Goal: Task Accomplishment & Management: Manage account settings

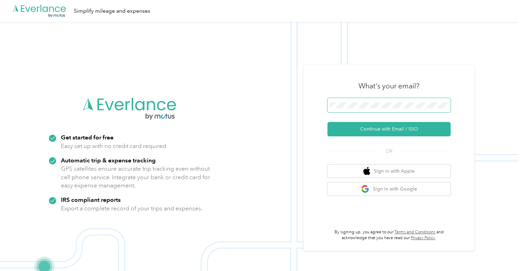
click at [366, 101] on span at bounding box center [389, 105] width 123 height 14
click at [328, 122] on button "Continue with Email / SSO" at bounding box center [389, 129] width 123 height 14
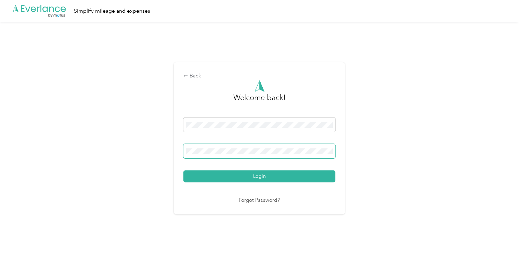
click at [231, 148] on span at bounding box center [260, 151] width 152 height 14
click at [184, 170] on button "Login" at bounding box center [260, 176] width 152 height 12
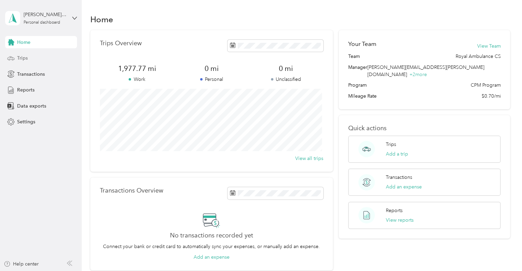
click at [18, 56] on span "Trips" at bounding box center [22, 57] width 11 height 7
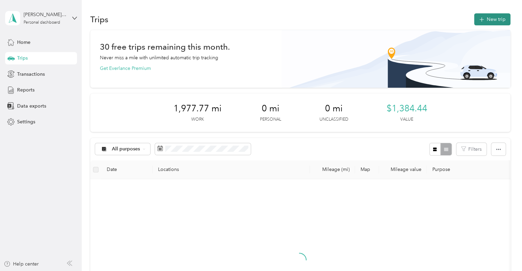
click at [489, 16] on button "New trip" at bounding box center [493, 19] width 36 height 12
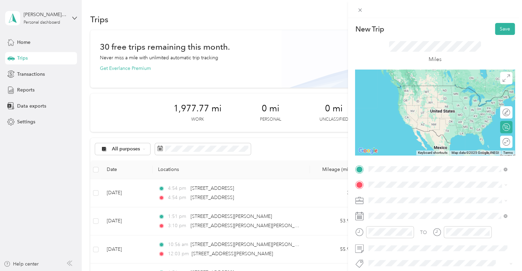
click at [413, 89] on span "[STREET_ADDRESS][PERSON_NAME][US_STATE]" at bounding box center [435, 86] width 106 height 6
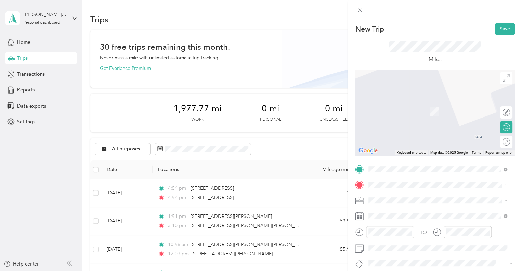
click at [403, 225] on span "[STREET_ADDRESS][PERSON_NAME][US_STATE]" at bounding box center [435, 222] width 106 height 6
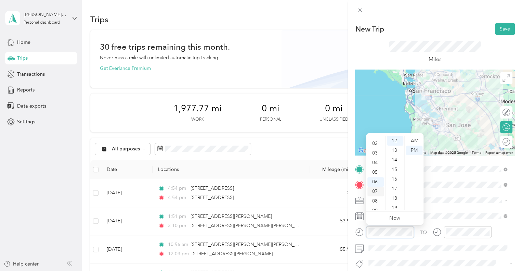
scroll to position [41, 0]
click at [377, 203] on div "11" at bounding box center [376, 205] width 16 height 10
click at [415, 140] on div "AM" at bounding box center [414, 141] width 16 height 10
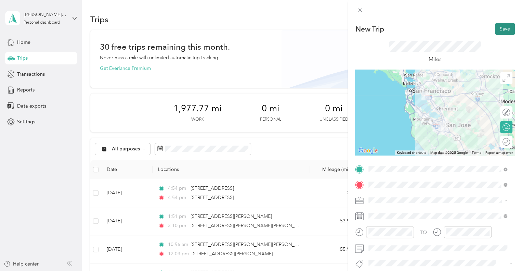
click at [495, 29] on button "Save" at bounding box center [505, 29] width 20 height 12
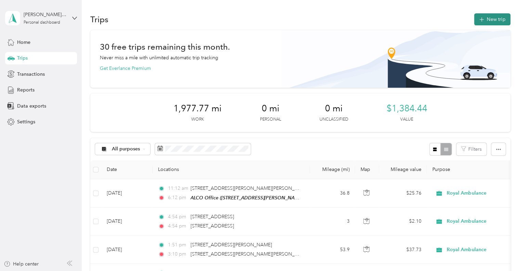
click at [482, 20] on icon "button" at bounding box center [482, 20] width 8 height 8
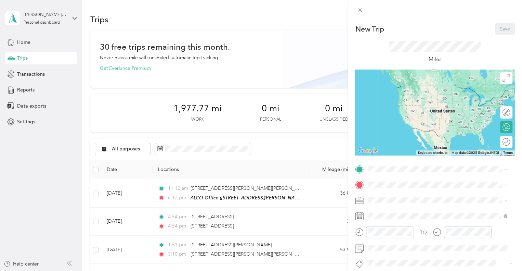
click at [399, 207] on span "[STREET_ADDRESS][PERSON_NAME][US_STATE]" at bounding box center [435, 206] width 106 height 6
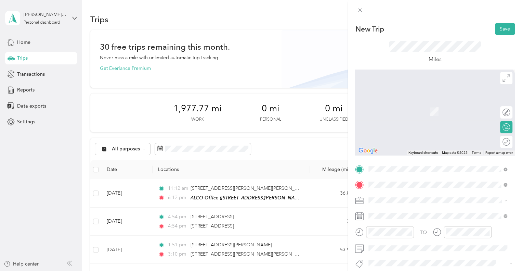
click at [414, 104] on span "[STREET_ADDRESS][US_STATE]" at bounding box center [416, 101] width 68 height 6
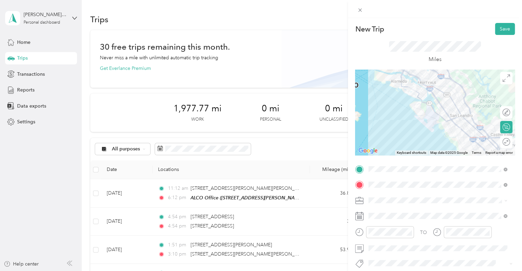
click at [438, 106] on div at bounding box center [435, 113] width 160 height 86
click at [423, 87] on div at bounding box center [435, 113] width 160 height 86
click at [423, 95] on div at bounding box center [435, 113] width 160 height 86
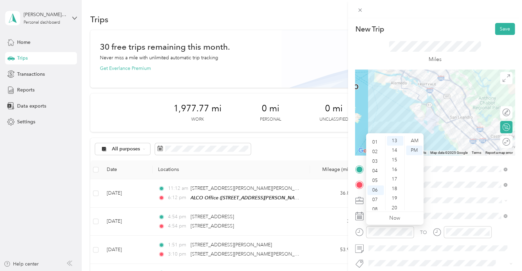
scroll to position [0, 0]
click at [375, 140] on div "12" at bounding box center [376, 141] width 16 height 10
click at [396, 204] on div "28" at bounding box center [395, 203] width 16 height 10
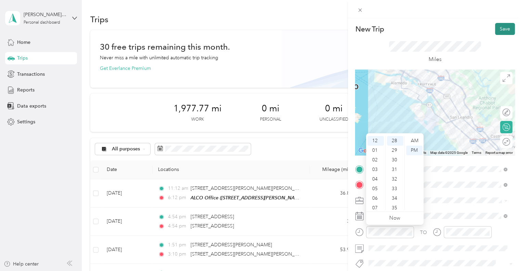
click at [497, 29] on button "Save" at bounding box center [505, 29] width 20 height 12
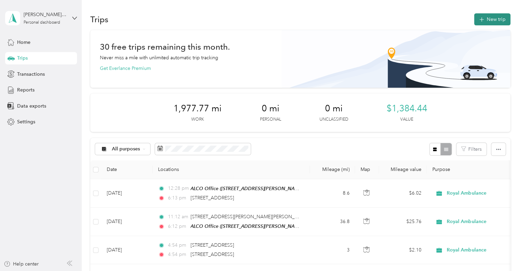
click at [486, 23] on button "New trip" at bounding box center [493, 19] width 36 height 12
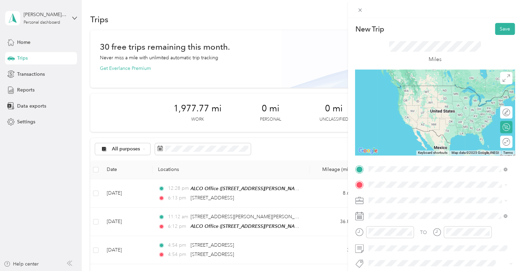
click at [403, 89] on span "[STREET_ADDRESS][US_STATE]" at bounding box center [416, 86] width 68 height 6
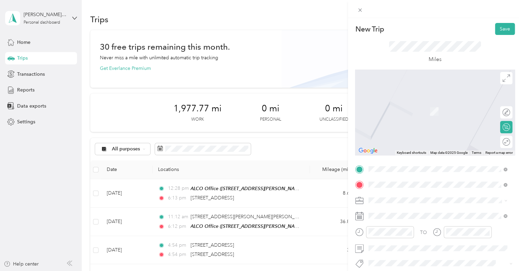
click at [418, 111] on span "[STREET_ADDRESS][US_STATE]" at bounding box center [416, 108] width 68 height 6
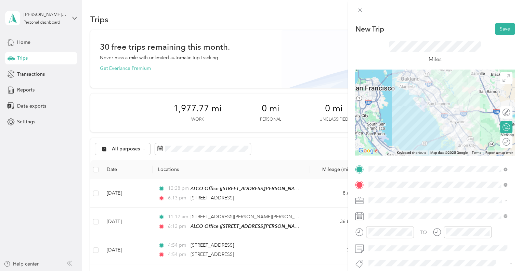
click at [420, 98] on div at bounding box center [435, 113] width 160 height 86
click at [423, 94] on div at bounding box center [435, 113] width 160 height 86
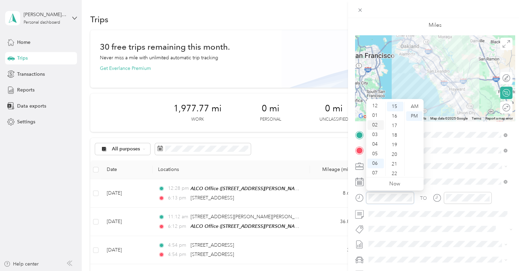
scroll to position [0, 0]
click at [379, 115] on div "01" at bounding box center [376, 116] width 16 height 10
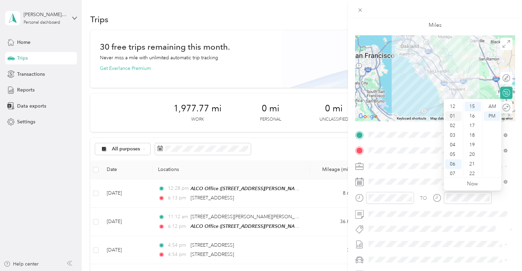
click at [454, 118] on div "01" at bounding box center [453, 116] width 16 height 10
click at [384, 22] on div "Miles" at bounding box center [435, 18] width 160 height 35
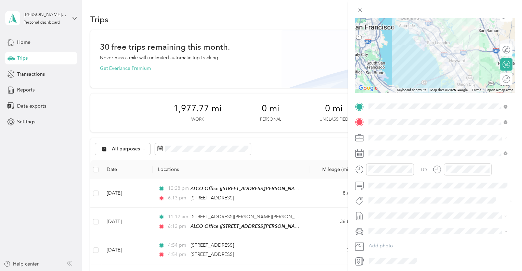
scroll to position [0, 0]
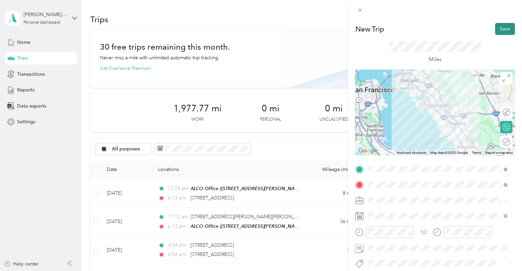
click at [499, 27] on button "Save" at bounding box center [505, 29] width 20 height 12
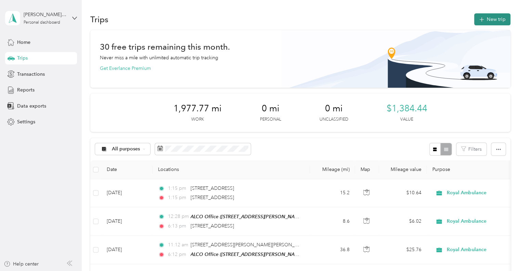
click at [488, 22] on button "New trip" at bounding box center [493, 19] width 36 height 12
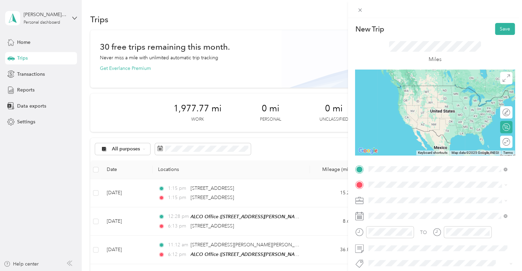
click at [416, 89] on span "[STREET_ADDRESS][US_STATE]" at bounding box center [416, 86] width 68 height 6
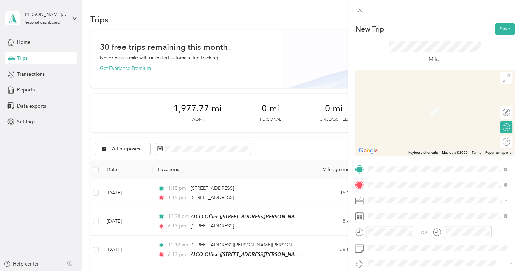
click at [409, 104] on span "[STREET_ADDRESS][PERSON_NAME][US_STATE]" at bounding box center [435, 101] width 106 height 6
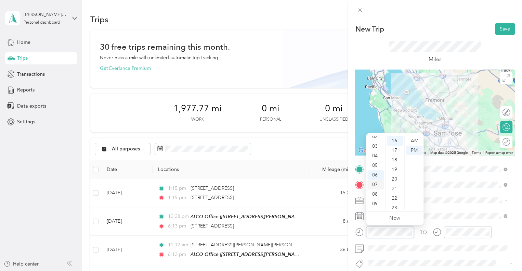
scroll to position [7, 0]
click at [377, 163] on div "03" at bounding box center [376, 163] width 16 height 10
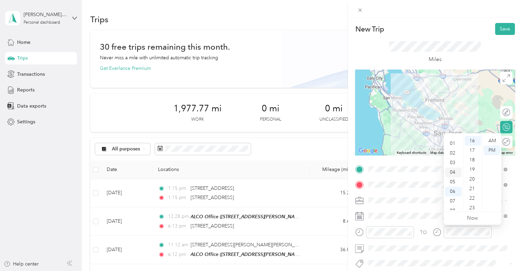
click at [454, 172] on div "04" at bounding box center [453, 172] width 16 height 10
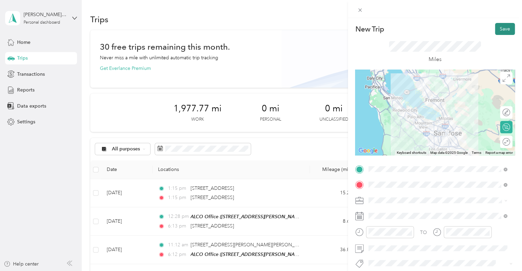
click at [499, 29] on button "Save" at bounding box center [505, 29] width 20 height 12
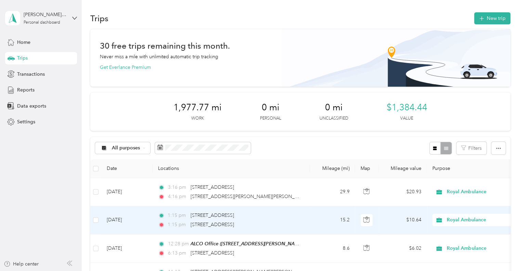
scroll to position [0, 0]
